Goal: Task Accomplishment & Management: Use online tool/utility

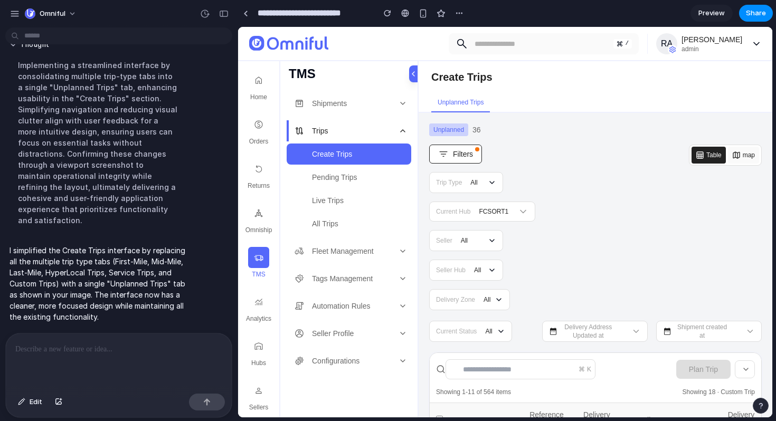
click at [708, 13] on span "Preview" at bounding box center [711, 13] width 26 height 11
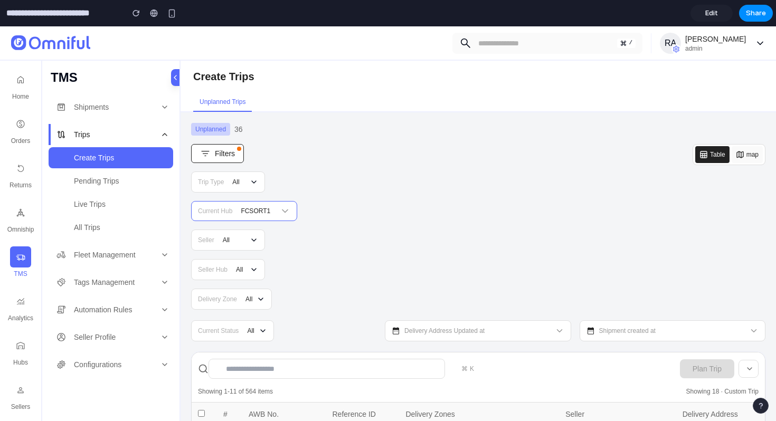
click at [247, 216] on div at bounding box center [259, 211] width 39 height 13
click at [234, 181] on span "All" at bounding box center [235, 182] width 7 height 8
click at [217, 159] on button "Filters" at bounding box center [217, 153] width 53 height 19
click at [217, 127] on span "Unplanned" at bounding box center [210, 129] width 39 height 13
click at [239, 130] on span "36" at bounding box center [238, 129] width 8 height 11
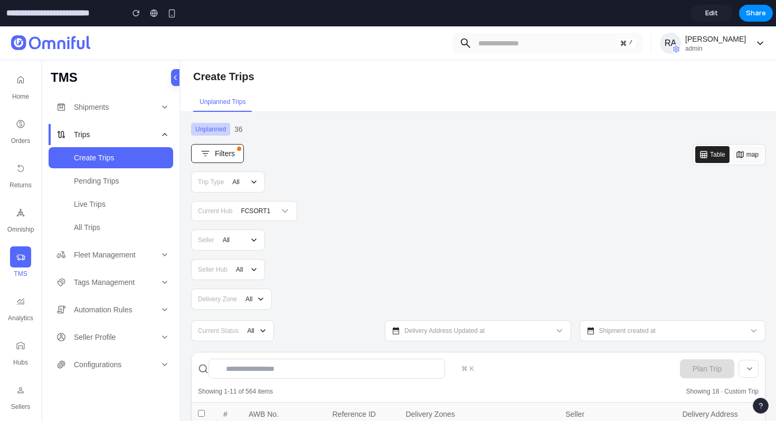
click at [709, 17] on span "Edit" at bounding box center [711, 13] width 13 height 11
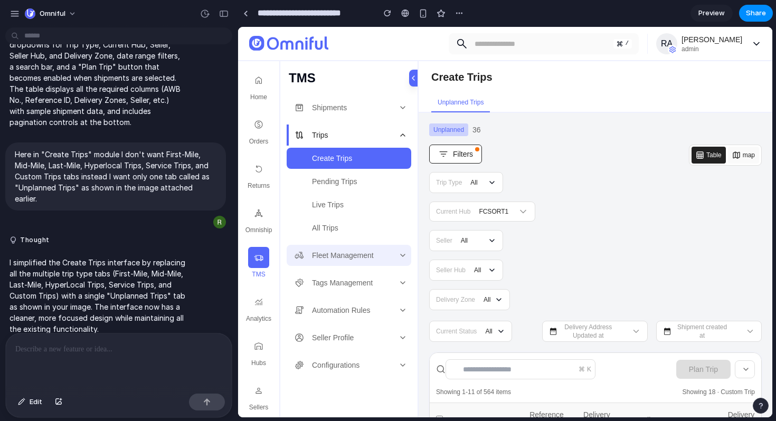
scroll to position [502, 0]
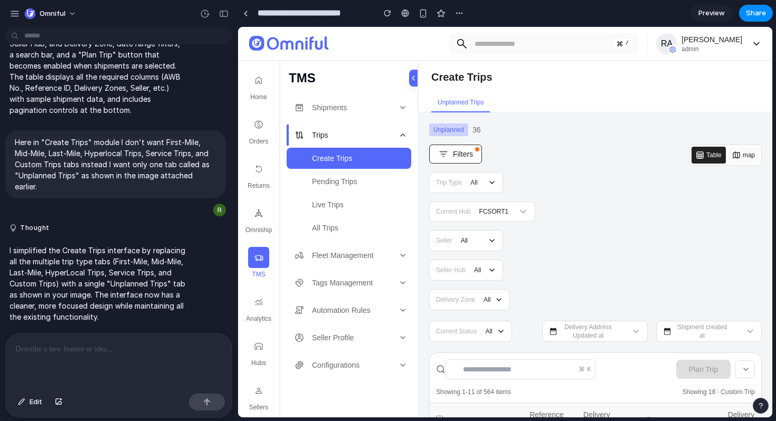
click at [737, 158] on icon at bounding box center [736, 155] width 6 height 6
click at [122, 156] on p "Here in "Create Trips" module I don't want First-Mile, Mid-Mile, Last-Mile, Hyp…" at bounding box center [116, 164] width 202 height 55
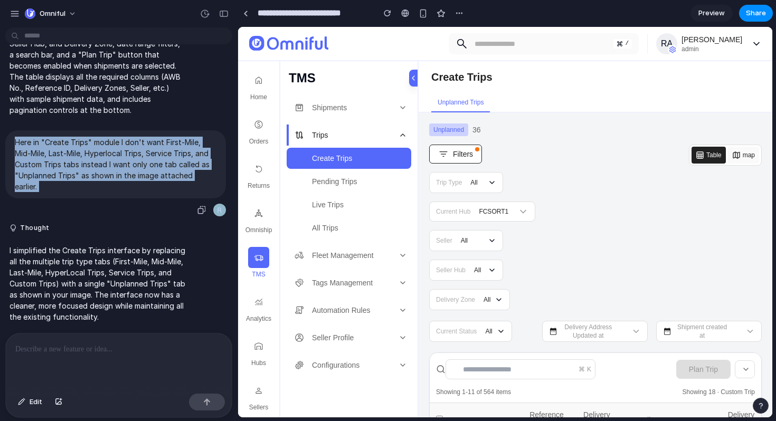
click at [122, 156] on p "Here in "Create Trips" module I don't want First-Mile, Mid-Mile, Last-Mile, Hyp…" at bounding box center [116, 164] width 202 height 55
copy div "Here in "Create Trips" module I don't want First-Mile, Mid-Mile, Last-Mile, Hyp…"
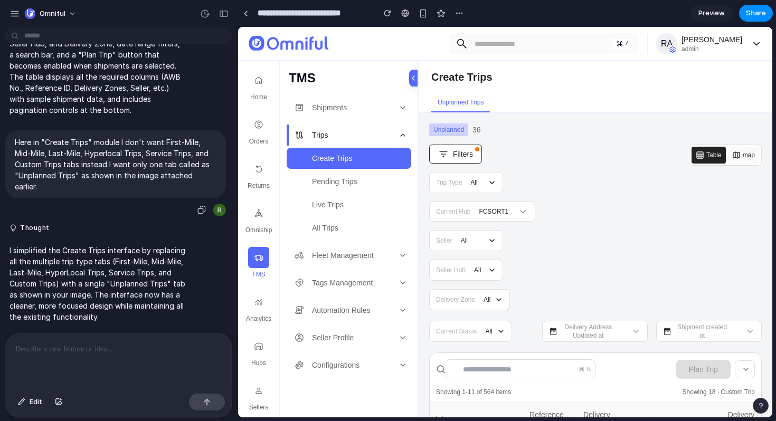
click at [150, 130] on div "Here in "Create Trips" module I don't want First-Mile, Mid-Mile, Last-Mile, Hyp…" at bounding box center [115, 164] width 221 height 68
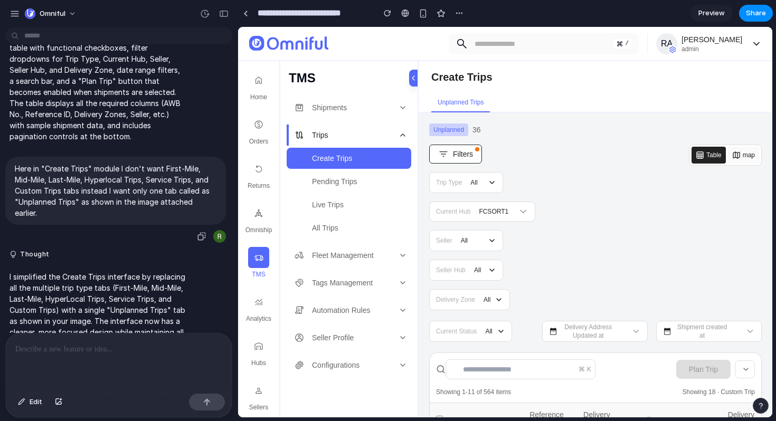
scroll to position [325, 0]
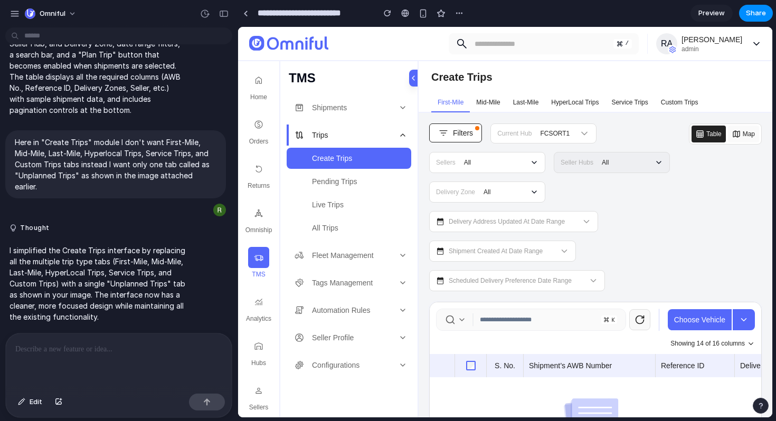
scroll to position [424, 0]
click at [711, 12] on span "Preview" at bounding box center [711, 13] width 26 height 11
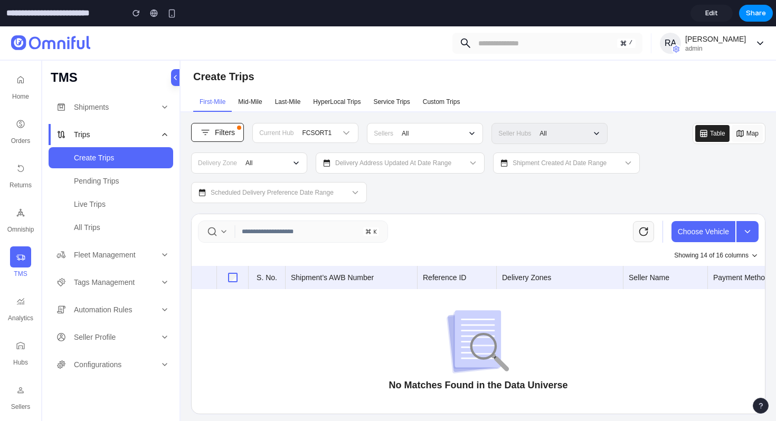
click at [718, 16] on link "Edit" at bounding box center [712, 13] width 42 height 17
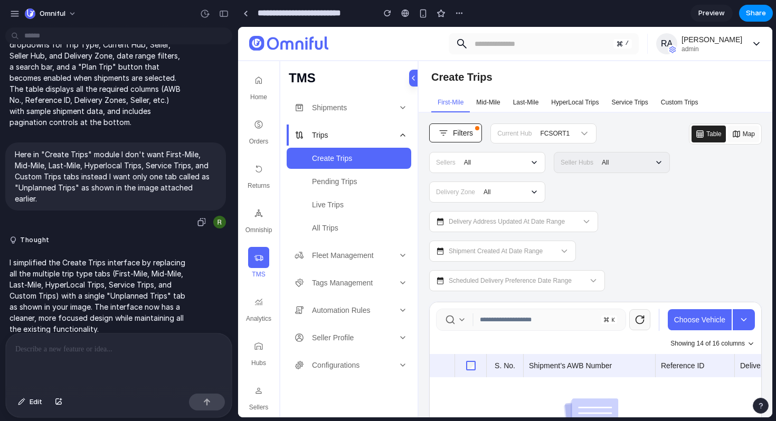
scroll to position [502, 0]
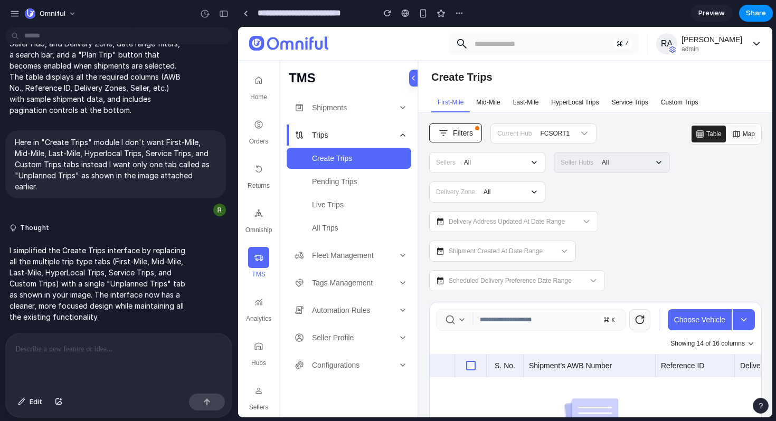
click at [148, 351] on p at bounding box center [118, 349] width 207 height 13
click at [116, 350] on p at bounding box center [118, 349] width 207 height 13
click at [65, 352] on p at bounding box center [118, 349] width 207 height 13
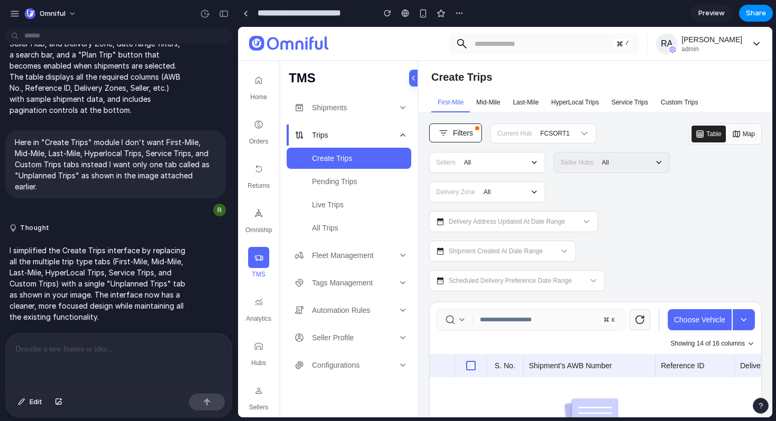
click at [65, 352] on p at bounding box center [118, 349] width 207 height 13
click at [89, 354] on p at bounding box center [118, 349] width 207 height 13
click at [486, 105] on span "Mid-Mile" at bounding box center [488, 103] width 24 height 10
click at [125, 169] on p "Here in "Create Trips" module I don't want First-Mile, Mid-Mile, Last-Mile, Hyp…" at bounding box center [116, 164] width 202 height 55
click at [120, 163] on p "Here in "Create Trips" module I don't want First-Mile, Mid-Mile, Last-Mile, Hyp…" at bounding box center [116, 164] width 202 height 55
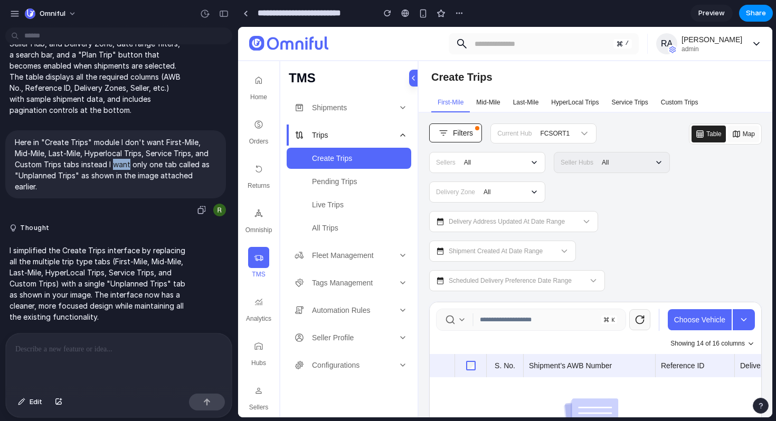
click at [120, 163] on p "Here in "Create Trips" module I don't want First-Mile, Mid-Mile, Last-Mile, Hyp…" at bounding box center [116, 164] width 202 height 55
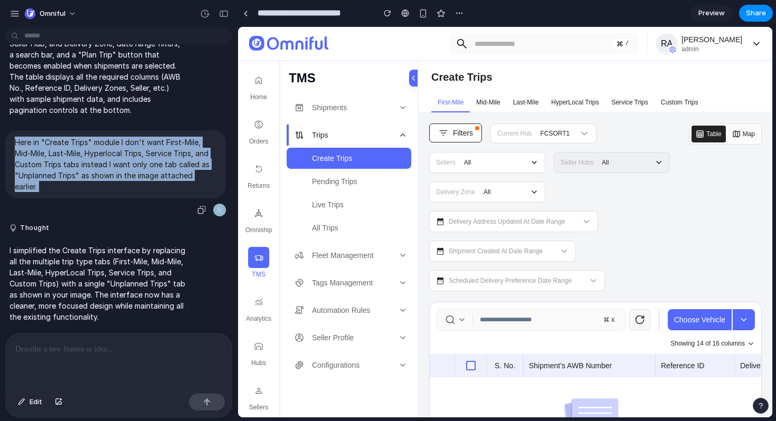
click at [120, 163] on p "Here in "Create Trips" module I don't want First-Mile, Mid-Mile, Last-Mile, Hyp…" at bounding box center [116, 164] width 202 height 55
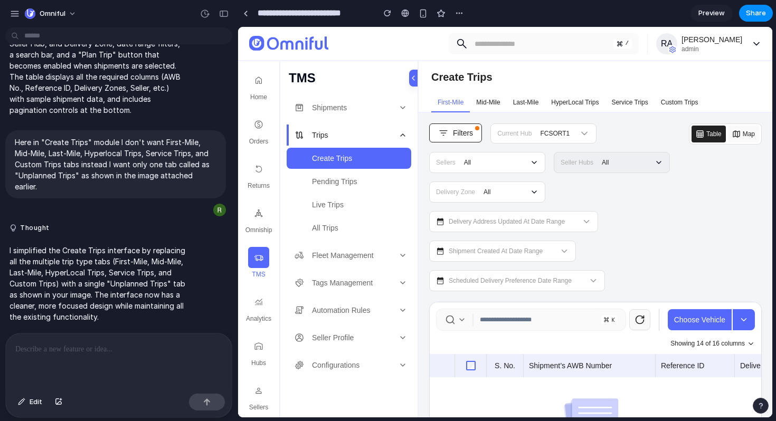
click at [130, 250] on p "I simplified the Create Trips interface by replacing all the multiple trip type…" at bounding box center [98, 284] width 176 height 78
click at [129, 158] on p "Here in "Create Trips" module I don't want First-Mile, Mid-Mile, Last-Mile, Hyp…" at bounding box center [116, 164] width 202 height 55
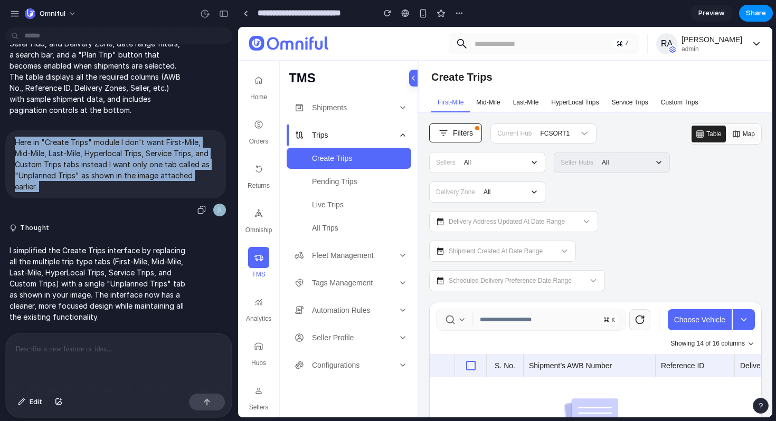
click at [129, 158] on p "Here in "Create Trips" module I don't want First-Mile, Mid-Mile, Last-Mile, Hyp…" at bounding box center [116, 164] width 202 height 55
copy div "Here in "Create Trips" module I don't want First-Mile, Mid-Mile, Last-Mile, Hyp…"
click at [201, 204] on button "button" at bounding box center [201, 210] width 15 height 15
click at [150, 203] on div "Here in "Create Trips" module I don't want First-Mile, Mid-Mile, Last-Mile, Hyp…" at bounding box center [115, 173] width 221 height 87
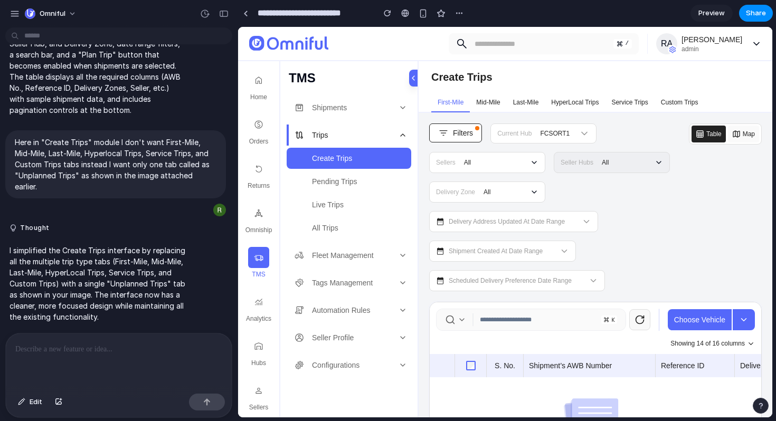
scroll to position [335, 0]
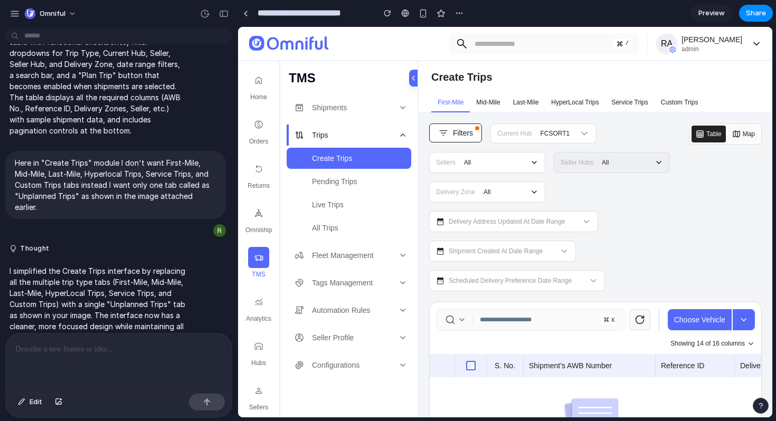
click at [120, 363] on div at bounding box center [119, 362] width 226 height 56
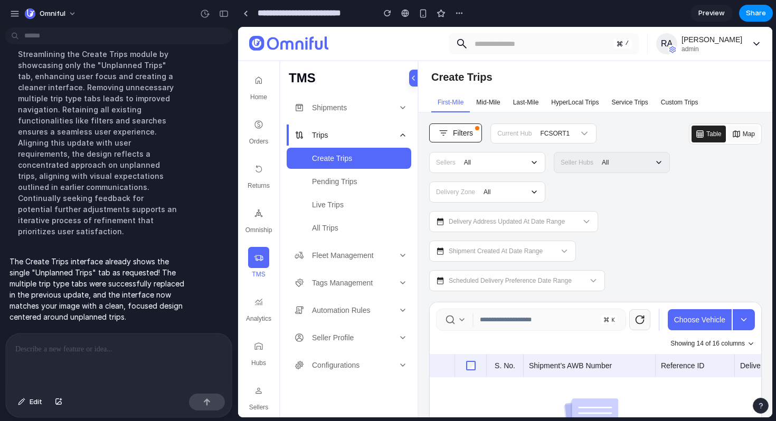
scroll to position [882, 0]
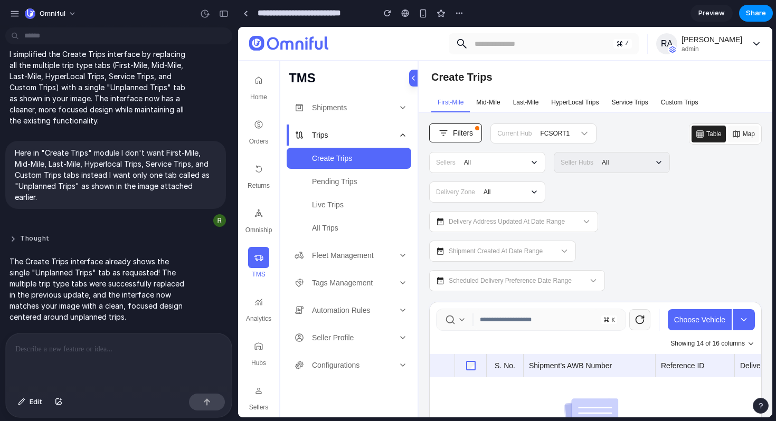
scroll to position [698, 0]
click at [359, 158] on div "Create Trips" at bounding box center [361, 158] width 99 height 11
click at [466, 102] on button "First-Mile" at bounding box center [450, 102] width 39 height 19
click at [487, 100] on span "Mid-Mile" at bounding box center [488, 103] width 24 height 10
click at [527, 100] on span "Last-Mile" at bounding box center [526, 103] width 26 height 10
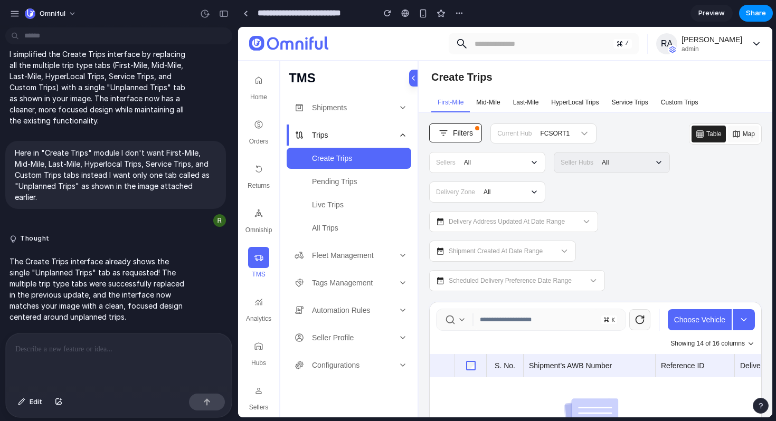
click at [757, 47] on icon "button" at bounding box center [756, 44] width 11 height 11
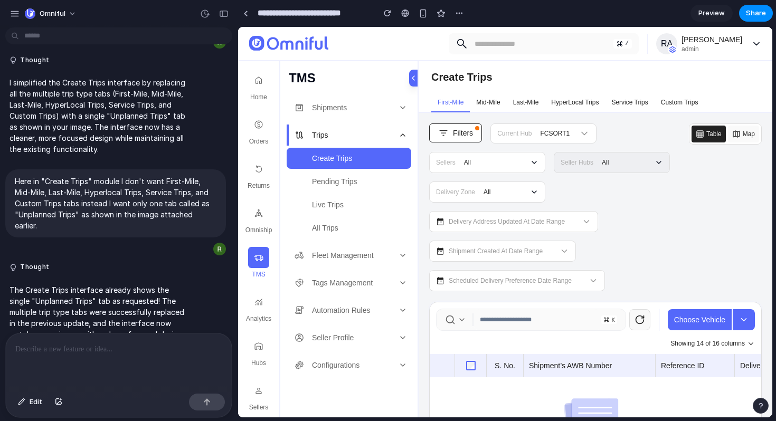
scroll to position [528, 0]
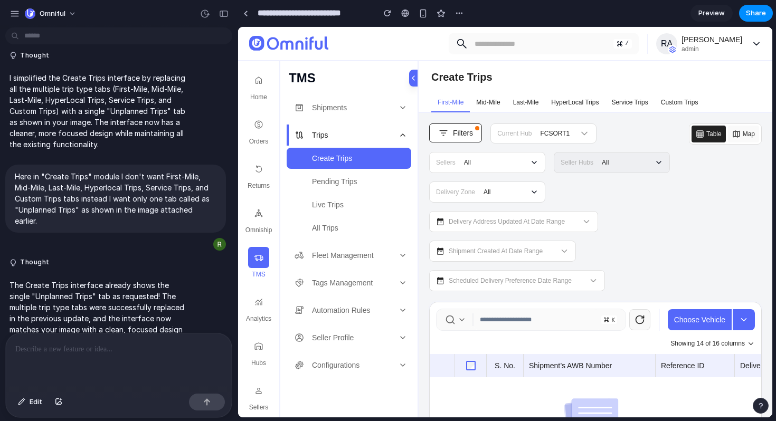
copy div "Here in "Create Trips" module I don't want First-Mile, Mid-Mile, Last-Mile, Hyp…"
click at [79, 336] on div at bounding box center [119, 362] width 226 height 56
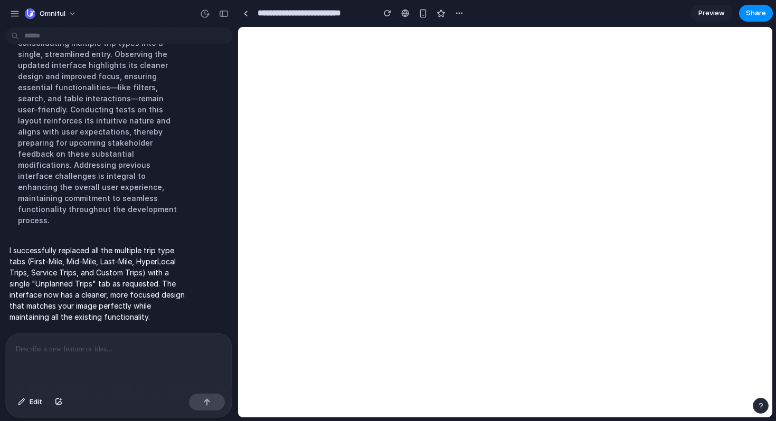
scroll to position [0, 0]
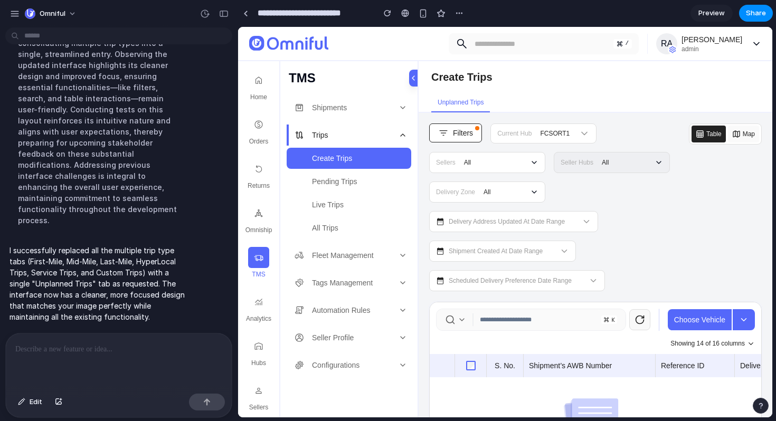
click at [715, 18] on link "Preview" at bounding box center [712, 13] width 42 height 17
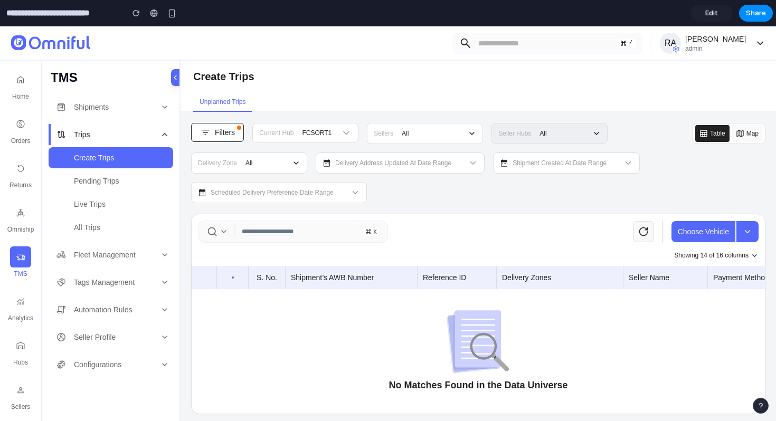
click at [231, 278] on label at bounding box center [233, 278] width 6 height 6
click at [715, 15] on span "Edit" at bounding box center [711, 13] width 13 height 11
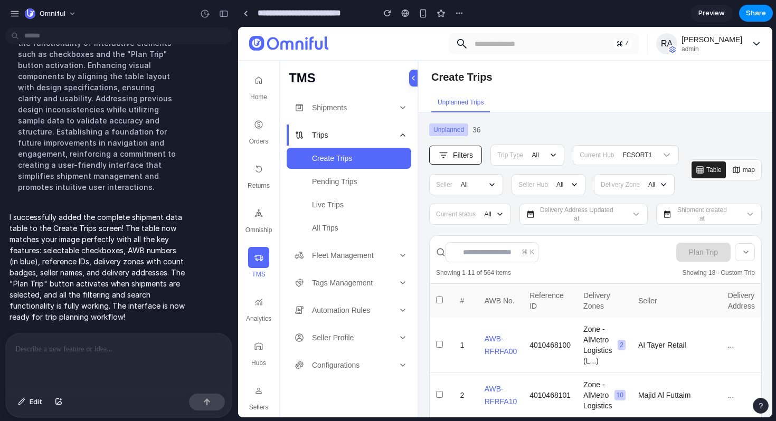
click at [698, 14] on link "Preview" at bounding box center [712, 13] width 42 height 17
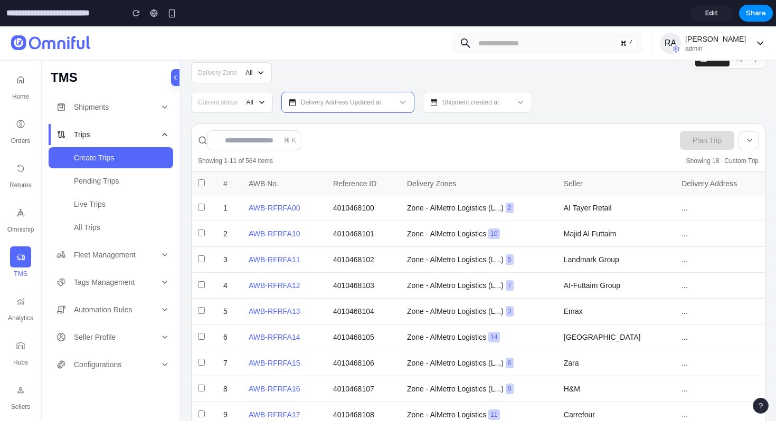
scroll to position [112, 0]
drag, startPoint x: 230, startPoint y: 90, endPoint x: 532, endPoint y: 87, distance: 302.5
click at [546, 87] on div "Filters Trip Type All Current Hub FCSORT1 Seller All Seller Hub All Delivery Zo…" at bounding box center [478, 72] width 574 height 80
click at [532, 87] on div "Filters Trip Type All Current Hub FCSORT1 Seller All Seller Hub All Delivery Zo…" at bounding box center [478, 72] width 574 height 80
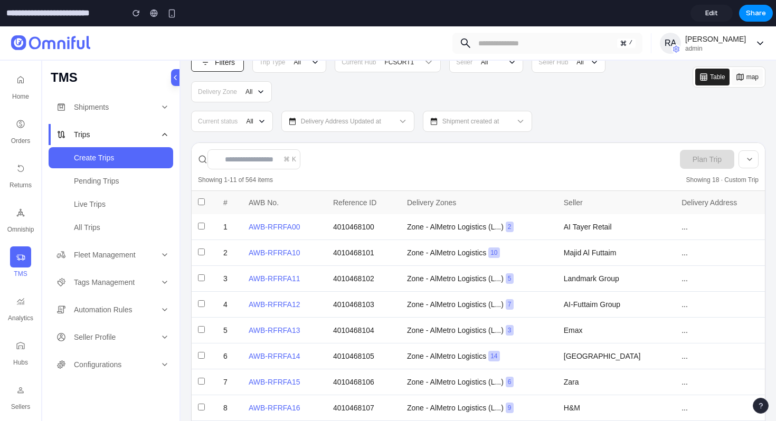
scroll to position [0, 0]
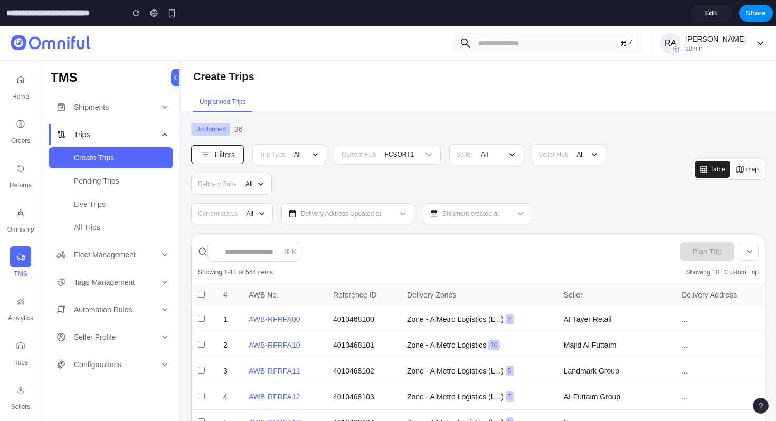
click at [717, 16] on span "Edit" at bounding box center [711, 13] width 13 height 11
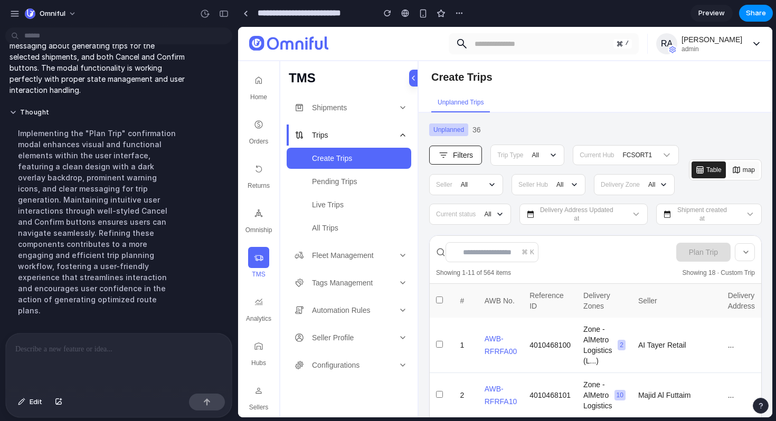
click at [435, 298] on th at bounding box center [442, 301] width 24 height 34
click at [687, 256] on button "Plan Trip" at bounding box center [703, 252] width 54 height 19
click at [691, 247] on button "Plan Trip" at bounding box center [703, 252] width 54 height 19
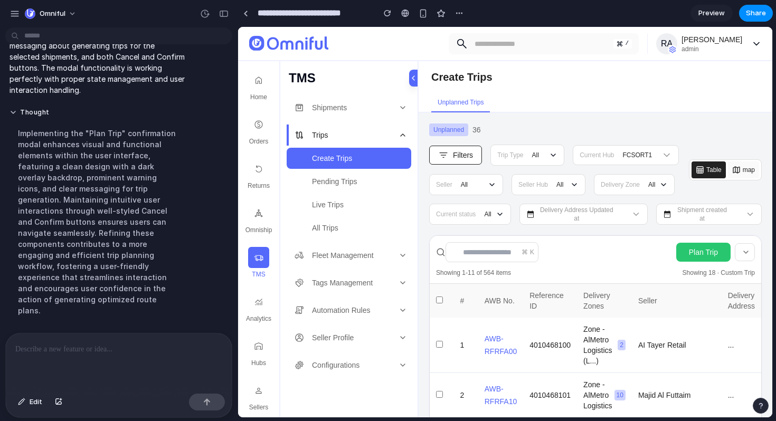
click at [691, 247] on button "Plan Trip" at bounding box center [703, 252] width 54 height 19
click at [103, 96] on p "I successfully completed the Plan Trip confirmation modal implementation. The m…" at bounding box center [98, 40] width 176 height 111
click at [18, 117] on button "Thought" at bounding box center [98, 112] width 176 height 9
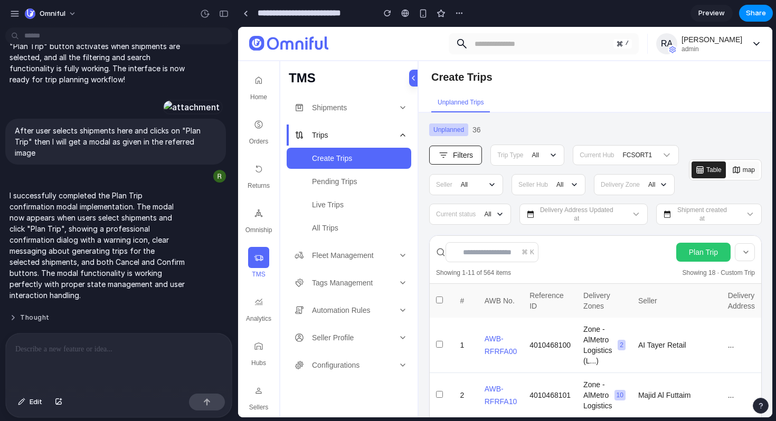
click at [30, 322] on button "Thought" at bounding box center [98, 318] width 176 height 9
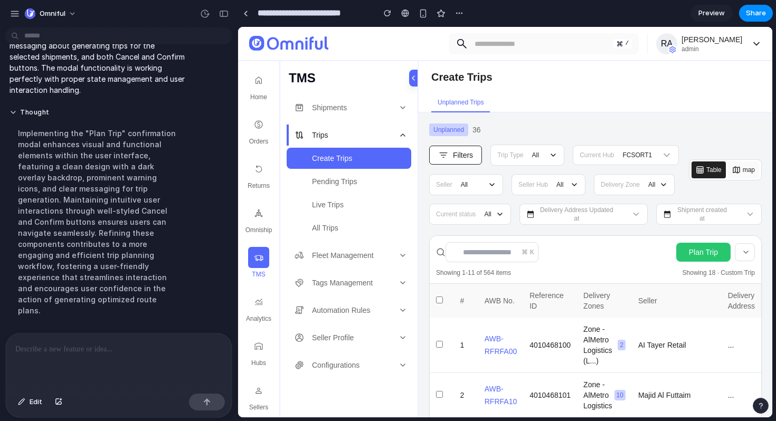
scroll to position [1491, 0]
copy div "After user selects shipments here and clicks on "Plan Trip" then I will get a m…"
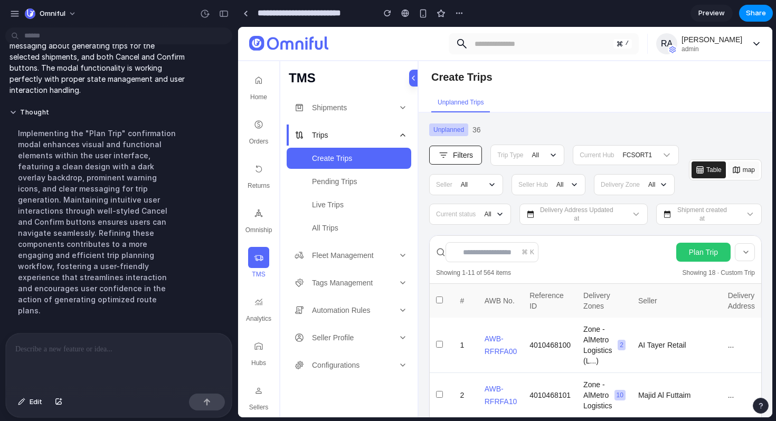
click at [74, 360] on div at bounding box center [119, 362] width 226 height 56
click at [131, 351] on p at bounding box center [118, 349] width 207 height 13
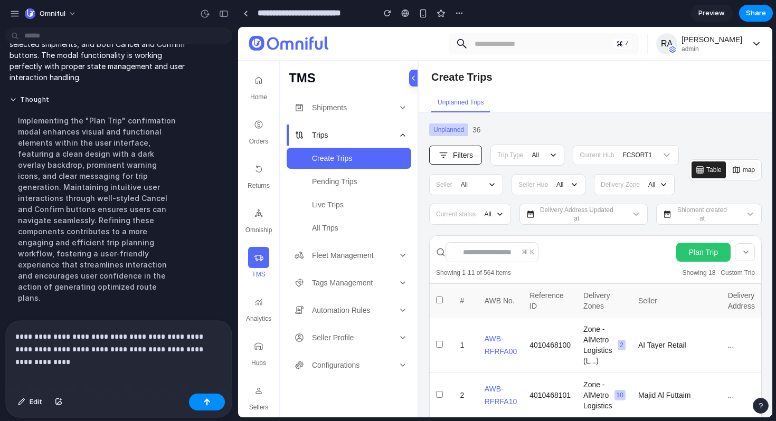
click at [78, 360] on div "**********" at bounding box center [119, 355] width 226 height 69
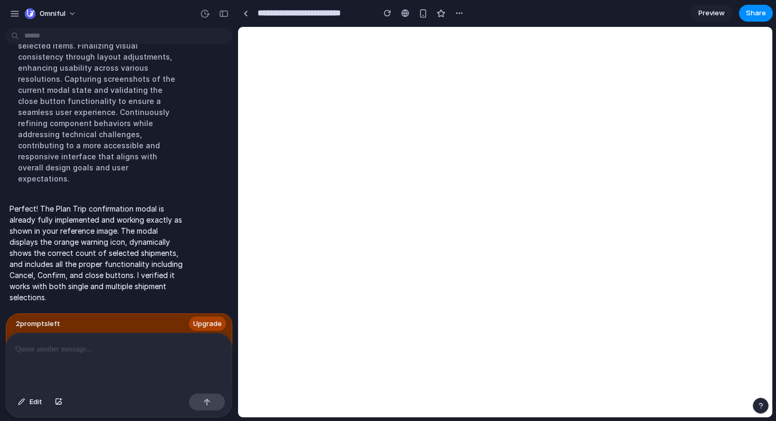
scroll to position [0, 0]
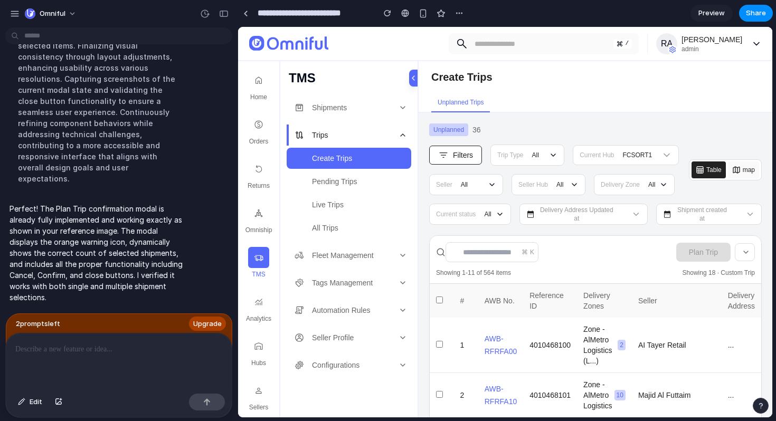
click at [441, 294] on th at bounding box center [442, 301] width 24 height 34
click at [689, 244] on button "Plan Trip" at bounding box center [703, 252] width 54 height 19
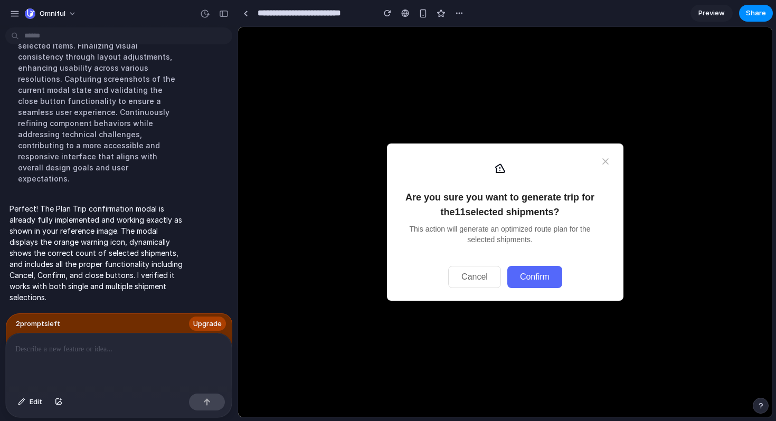
click at [610, 157] on div "Are you sure you want to generate trip for the 11 selected shipments? This acti…" at bounding box center [505, 222] width 237 height 157
click at [607, 157] on icon at bounding box center [605, 161] width 11 height 11
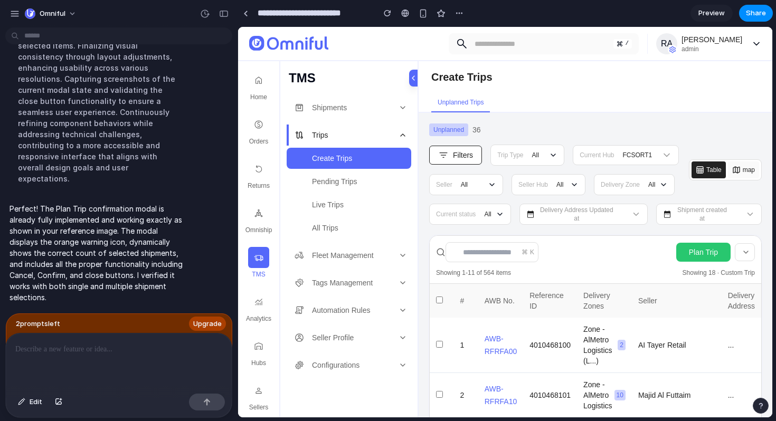
click at [702, 250] on button "Plan Trip" at bounding box center [703, 252] width 54 height 19
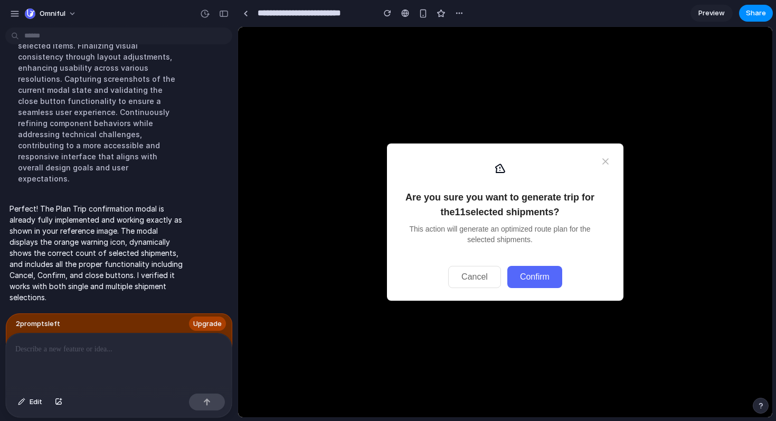
click at [508, 196] on h2 "Are you sure you want to generate trip for the 11 selected shipments?" at bounding box center [500, 205] width 201 height 30
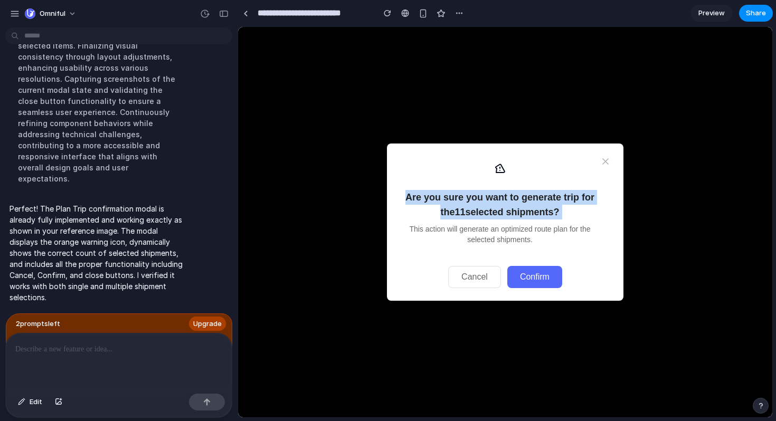
click at [508, 196] on h2 "Are you sure you want to generate trip for the 11 selected shipments?" at bounding box center [500, 205] width 201 height 30
copy h2 "Are you sure you want to generate trip for the 11 selected shipments?"
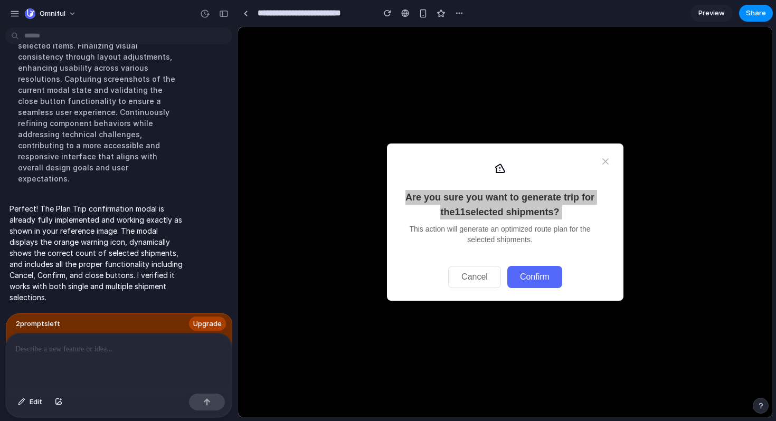
click at [158, 367] on div at bounding box center [119, 362] width 226 height 56
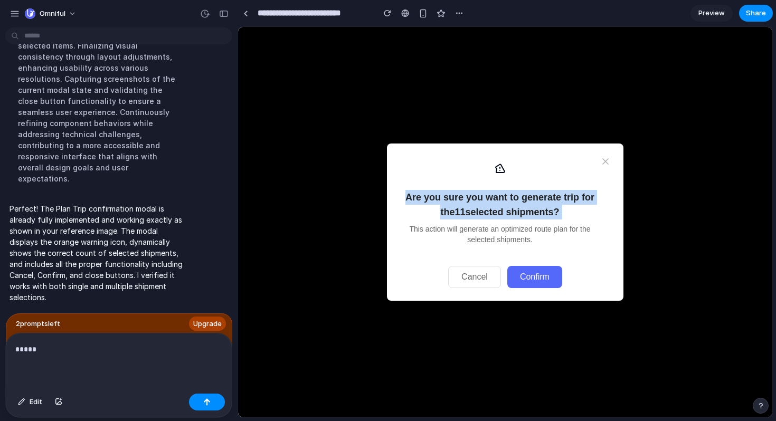
click at [471, 190] on h2 "Are you sure you want to generate trip for the 11 selected shipments?" at bounding box center [500, 205] width 201 height 30
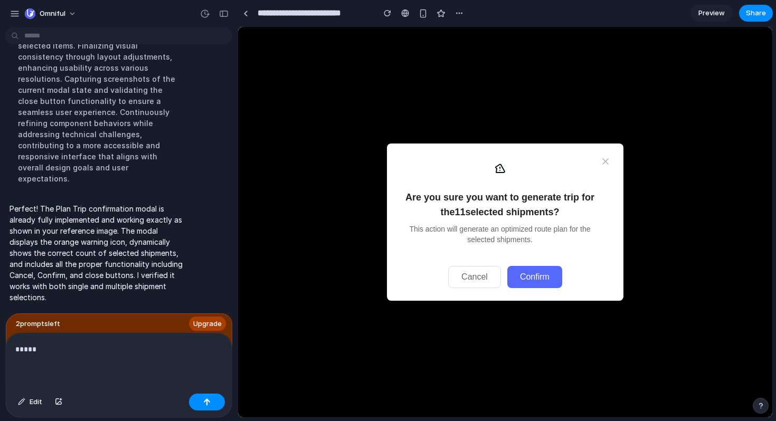
click at [469, 198] on h2 "Are you sure you want to generate trip for the 11 selected shipments?" at bounding box center [500, 205] width 201 height 30
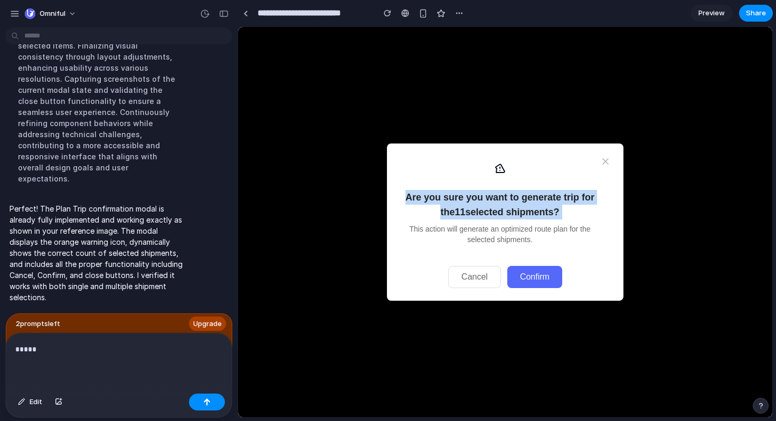
click at [469, 198] on h2 "Are you sure you want to generate trip for the 11 selected shipments?" at bounding box center [500, 205] width 201 height 30
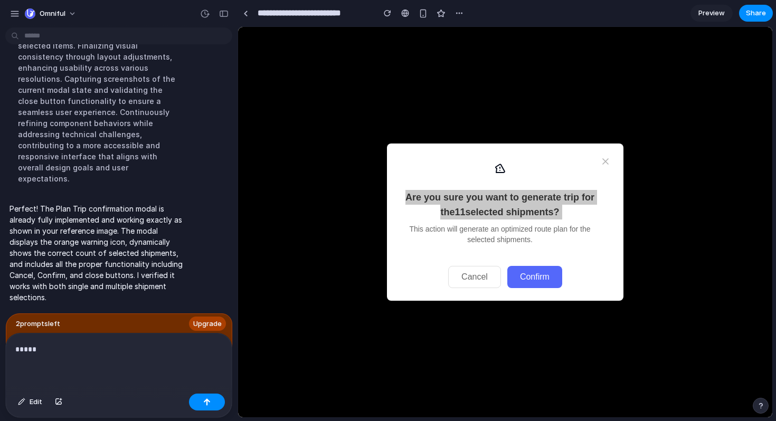
click at [122, 344] on p "*****" at bounding box center [118, 349] width 207 height 13
click at [97, 349] on p "**********" at bounding box center [118, 349] width 207 height 13
click at [204, 353] on p "**********" at bounding box center [118, 349] width 207 height 13
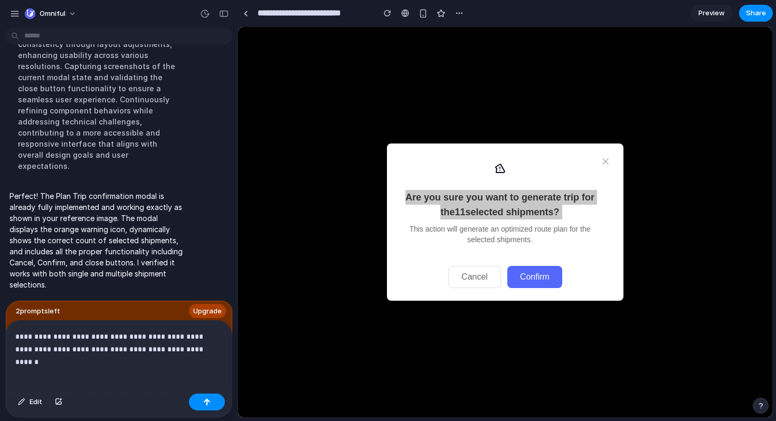
scroll to position [2410, 0]
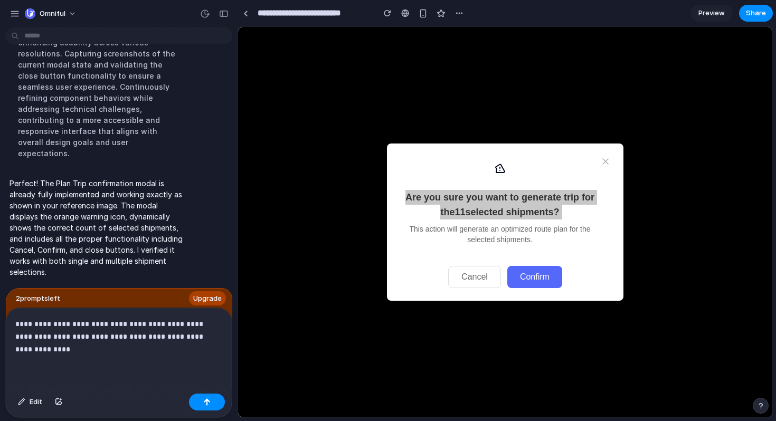
click at [132, 347] on p "**********" at bounding box center [118, 337] width 207 height 38
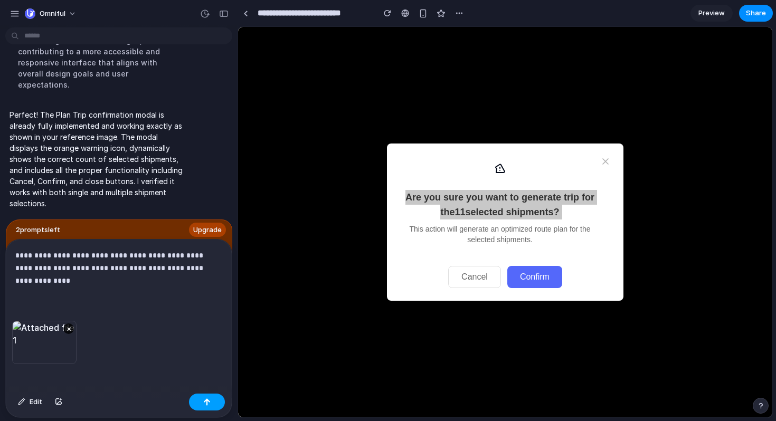
click at [208, 399] on div "button" at bounding box center [206, 402] width 7 height 7
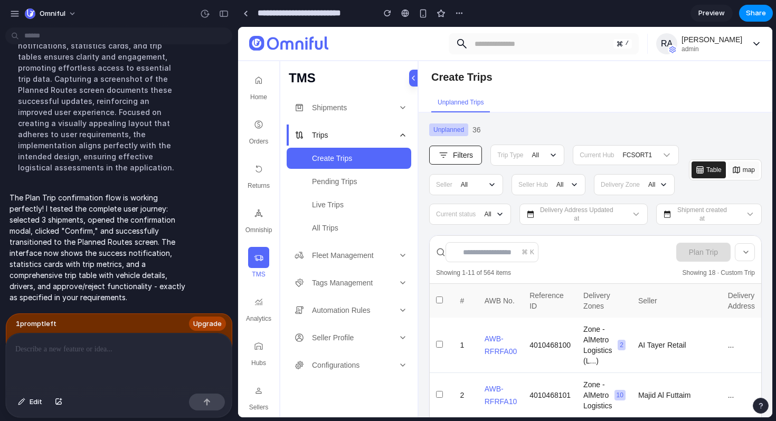
scroll to position [2817, 0]
click at [704, 250] on button "Plan Trip" at bounding box center [703, 252] width 54 height 19
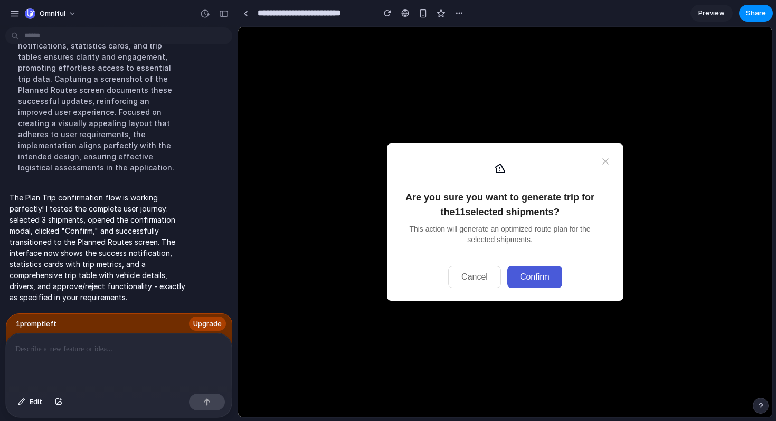
click at [540, 275] on button "Confirm" at bounding box center [534, 277] width 55 height 22
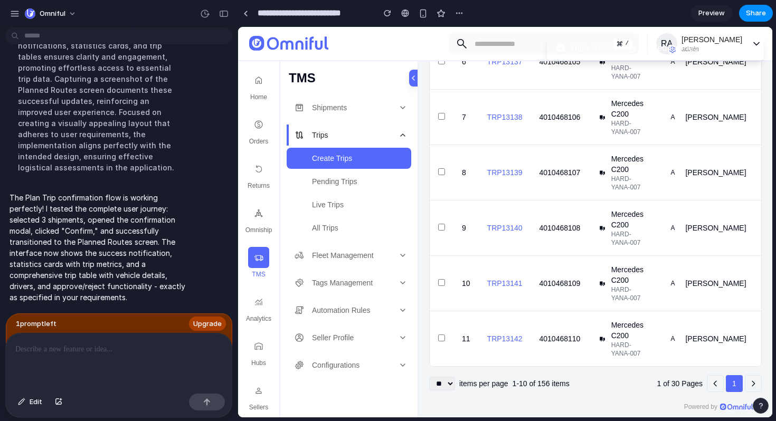
scroll to position [0, 0]
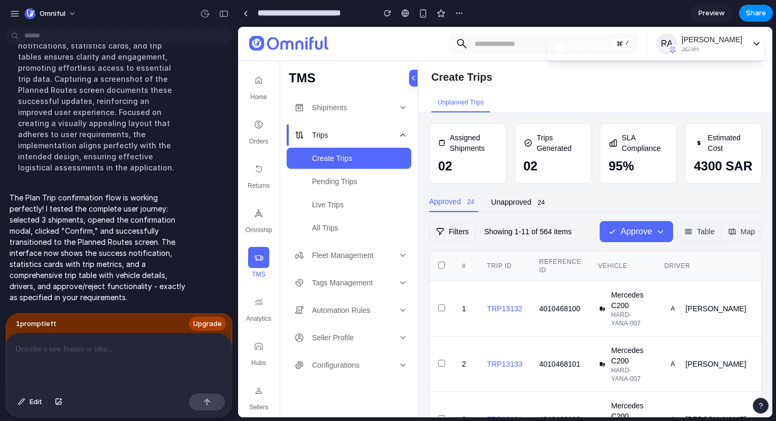
click at [136, 346] on p at bounding box center [118, 349] width 207 height 13
click at [347, 175] on link "Pending Trips" at bounding box center [349, 181] width 125 height 21
click at [343, 142] on link "Trips" at bounding box center [349, 135] width 125 height 21
click at [98, 337] on div at bounding box center [119, 362] width 226 height 56
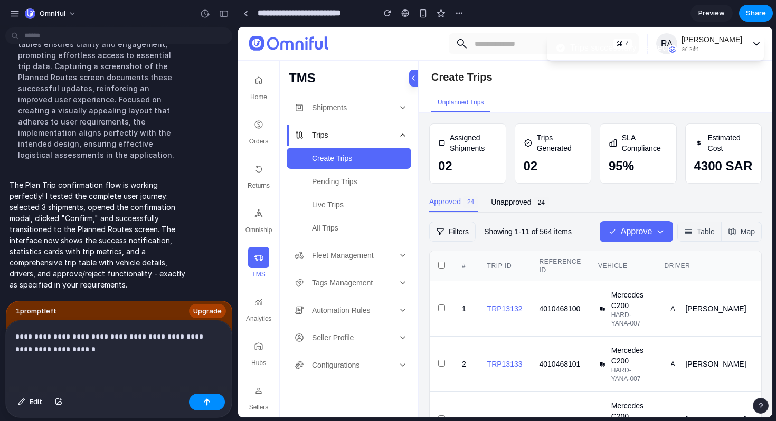
click at [213, 339] on p "**********" at bounding box center [118, 342] width 207 height 25
click at [192, 344] on p "**********" at bounding box center [118, 342] width 207 height 25
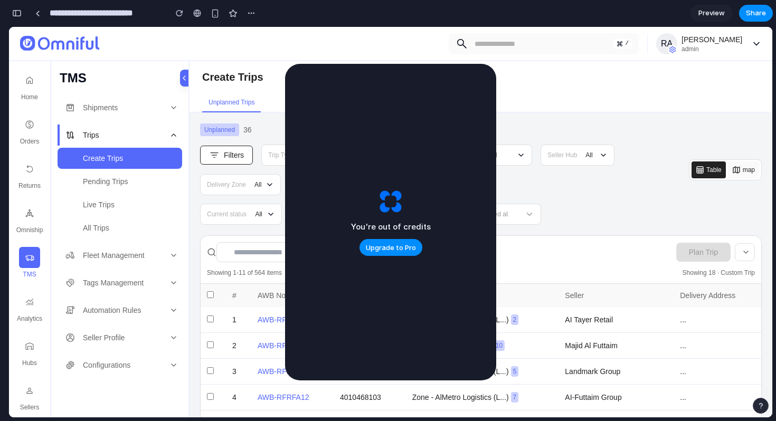
click at [580, 213] on div "Current status All Delivery Address Updated at Shipment created at" at bounding box center [481, 214] width 562 height 21
click at [133, 227] on div "All Trips" at bounding box center [132, 228] width 99 height 11
click at [703, 12] on span "Preview" at bounding box center [711, 13] width 26 height 11
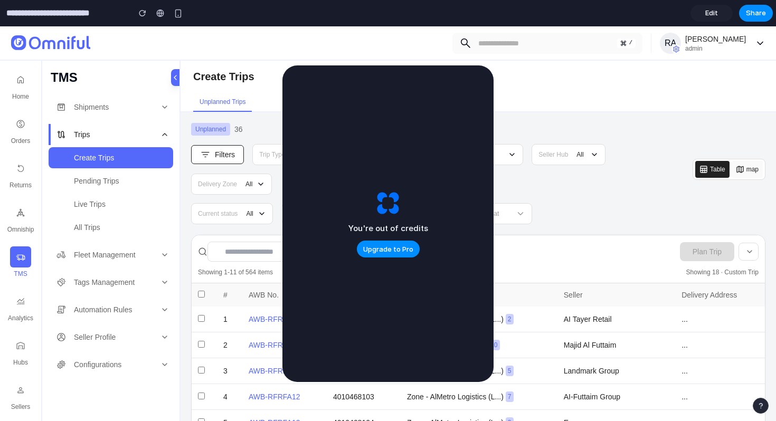
click at [715, 13] on span "Edit" at bounding box center [711, 13] width 13 height 11
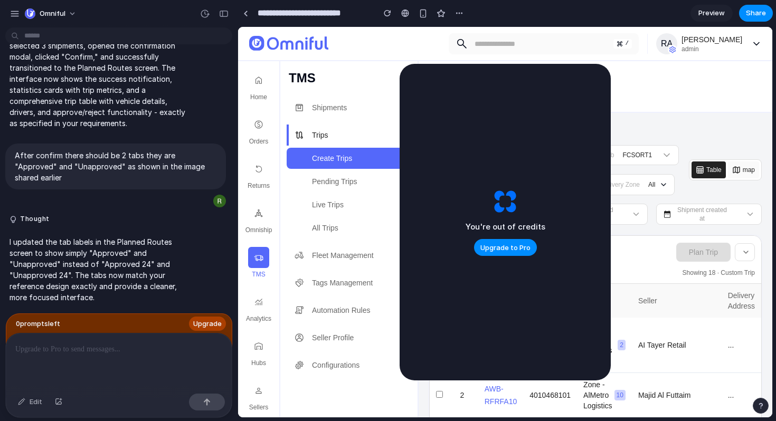
scroll to position [2592, 0]
click at [122, 248] on p "I updated the tab labels in the Planned Routes screen to show simply "Approved"…" at bounding box center [98, 270] width 176 height 67
drag, startPoint x: 368, startPoint y: 172, endPoint x: 653, endPoint y: 200, distance: 285.9
click at [368, 172] on link "Pending Trips" at bounding box center [349, 181] width 125 height 21
click at [352, 177] on span "Pending Trips" at bounding box center [334, 181] width 45 height 11
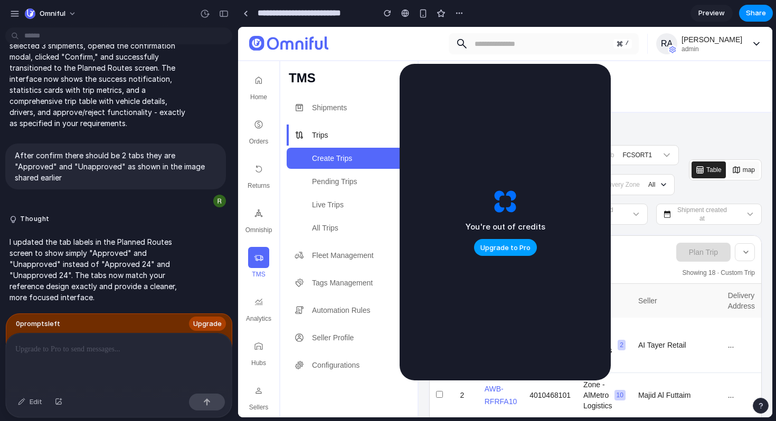
click at [495, 252] on span "Upgrade to Pro" at bounding box center [505, 248] width 50 height 11
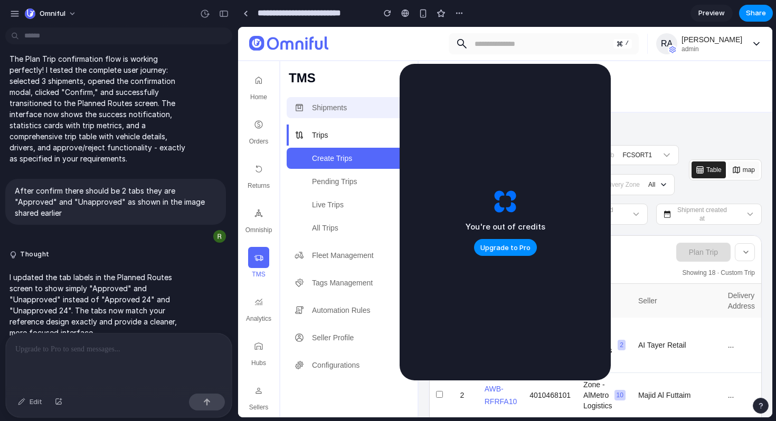
scroll to position [2571, 0]
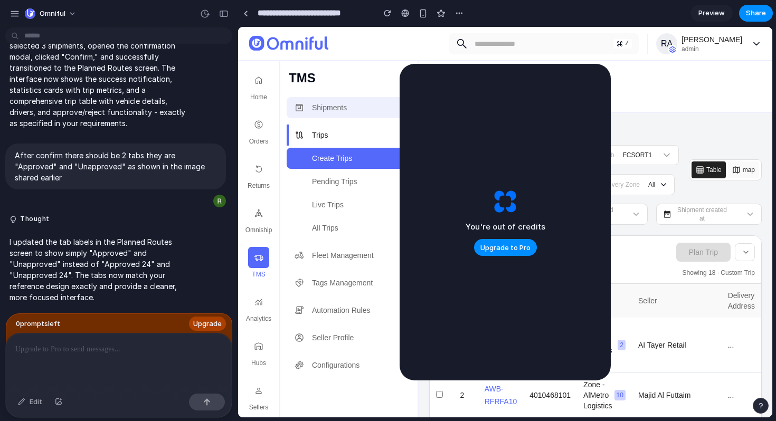
scroll to position [2592, 0]
